Goal: Transaction & Acquisition: Purchase product/service

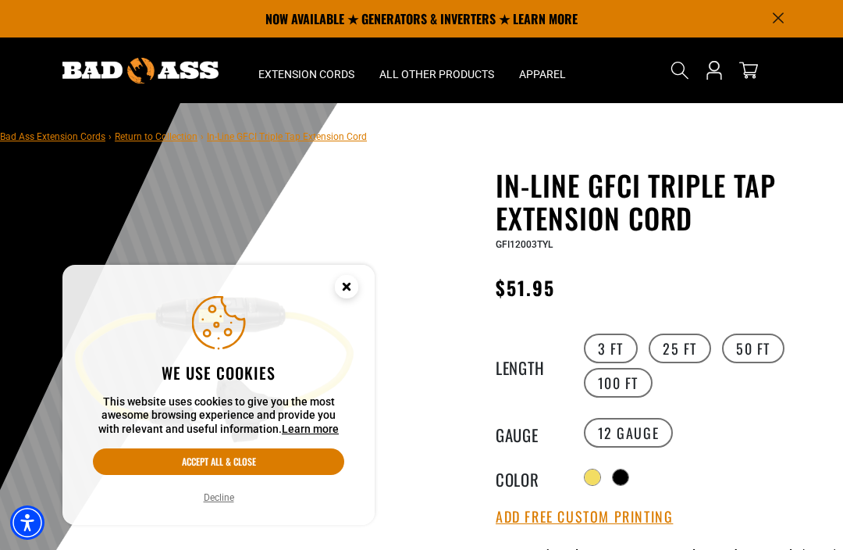
click at [364, 286] on icon "Close this option" at bounding box center [346, 288] width 47 height 47
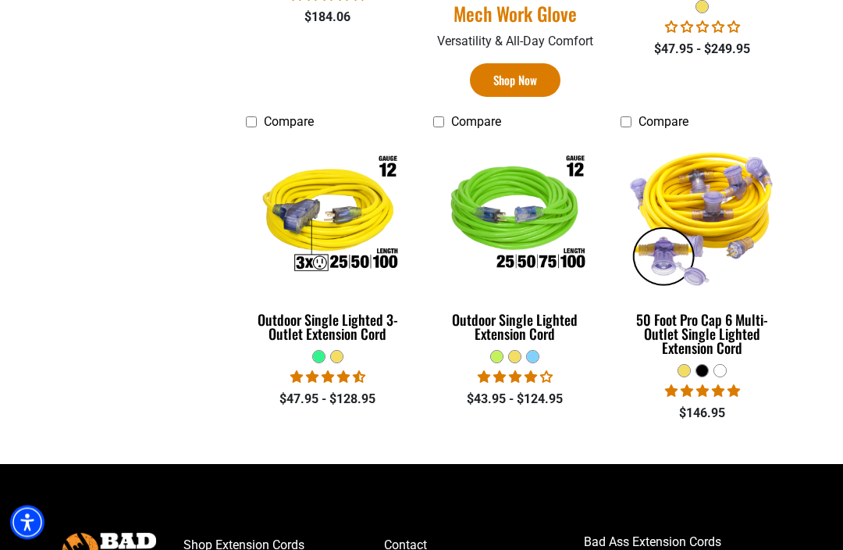
scroll to position [971, 0]
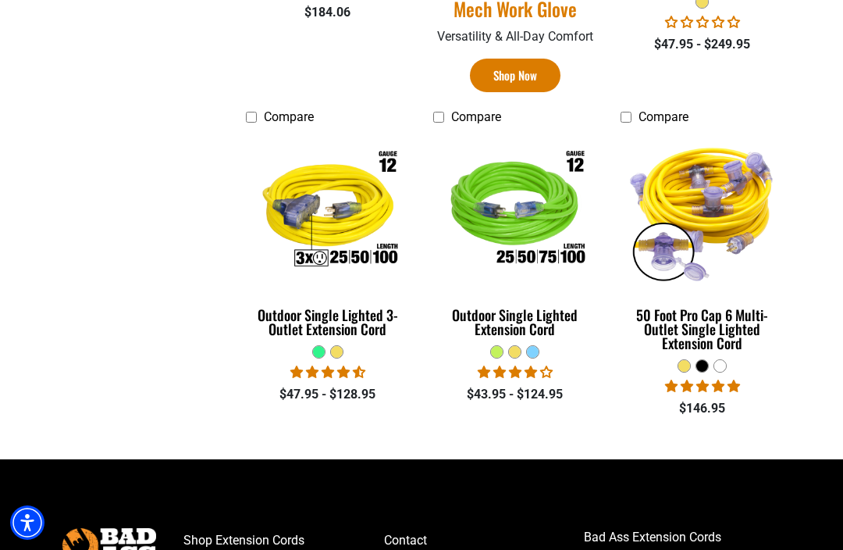
click at [304, 322] on div "Outdoor Single Lighted 3-Outlet Extension Cord" at bounding box center [328, 322] width 164 height 28
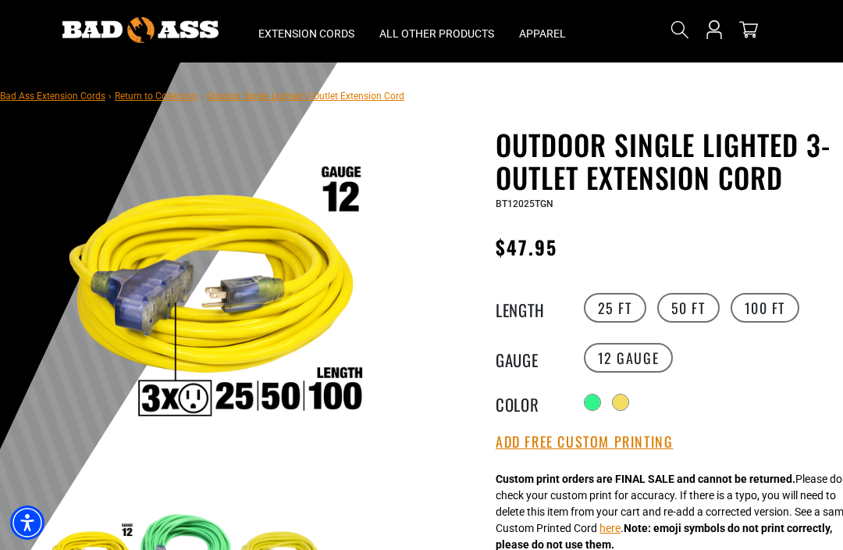
scroll to position [42, 0]
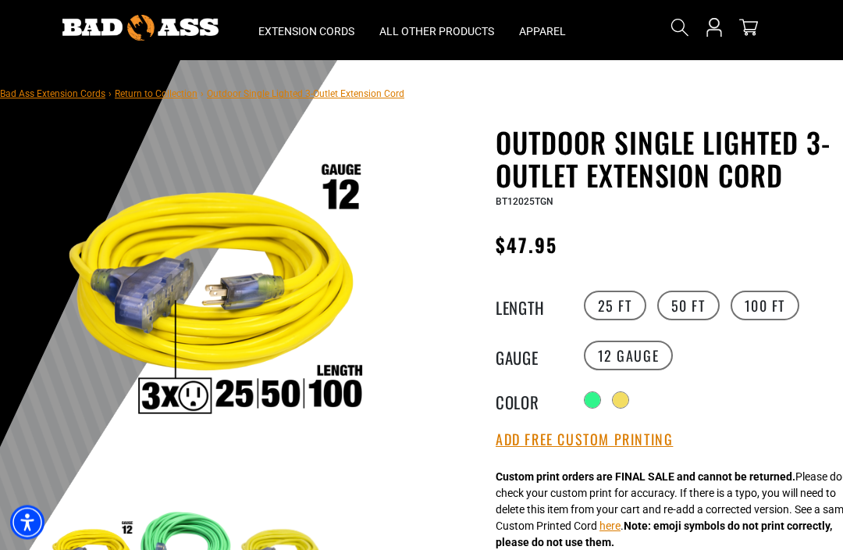
click at [692, 315] on label "50 FT" at bounding box center [688, 306] width 62 height 30
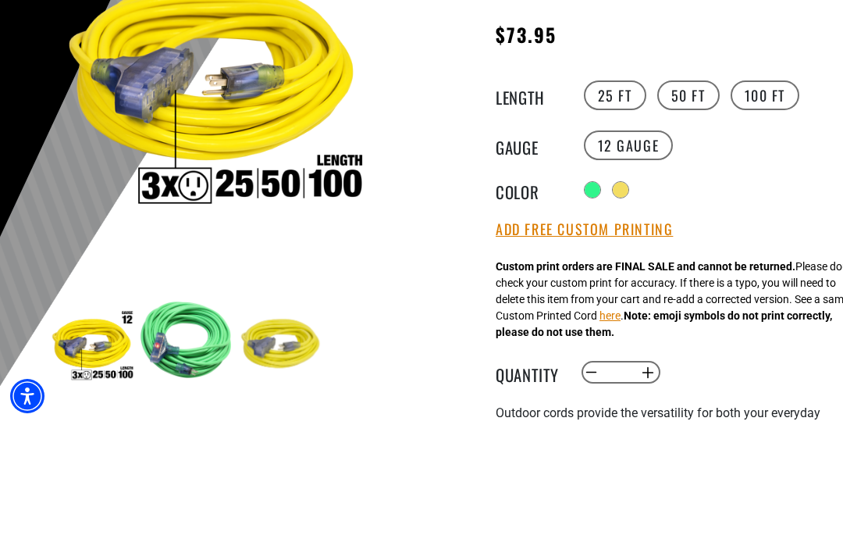
scroll to position [126, 0]
